Goal: Transaction & Acquisition: Purchase product/service

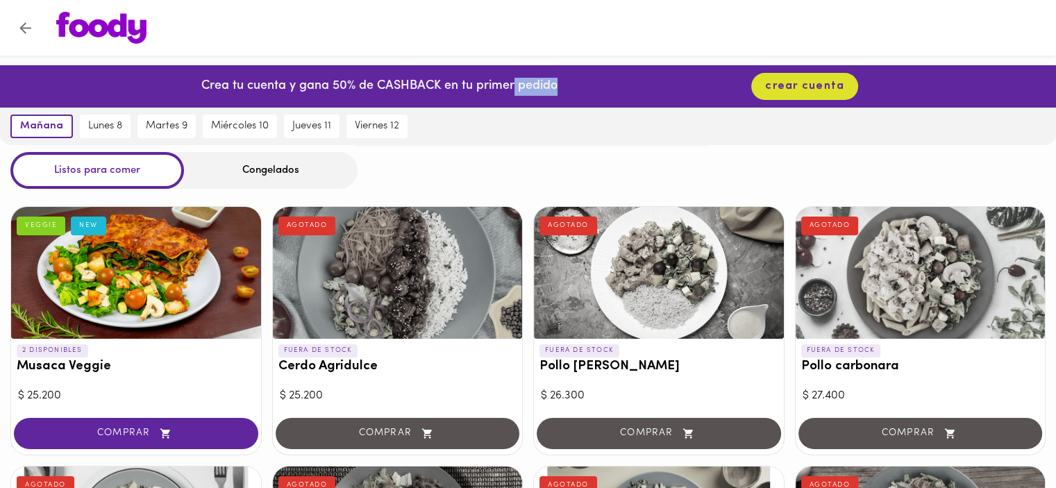
drag, startPoint x: 511, startPoint y: 87, endPoint x: 588, endPoint y: 92, distance: 77.2
click at [588, 92] on div "Crea tu cuenta y gana 50% de CASHBACK en tu primer pedido crear cuenta" at bounding box center [528, 86] width 1056 height 42
click at [300, 172] on div "Congelados" at bounding box center [271, 170] width 174 height 37
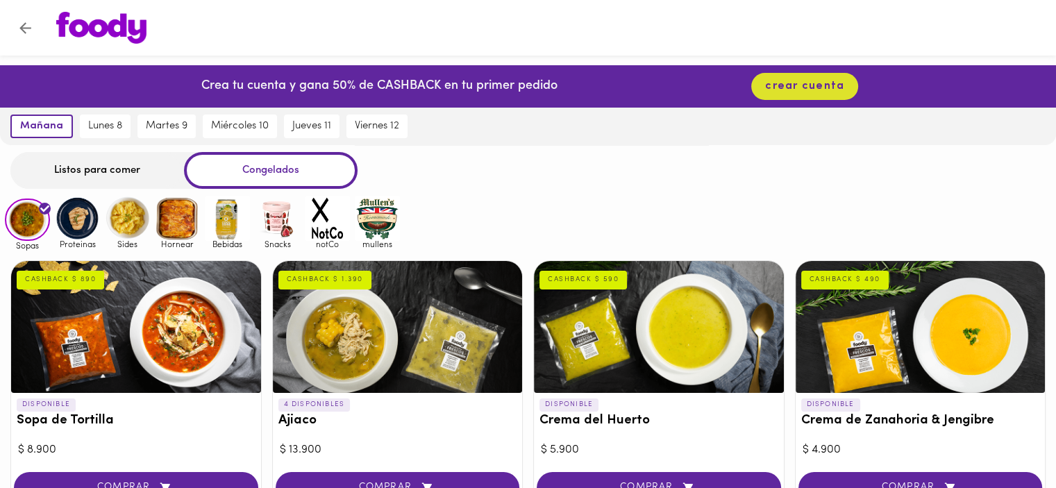
click at [78, 183] on div "Listos para comer" at bounding box center [97, 170] width 174 height 37
